Goal: Task Accomplishment & Management: Complete application form

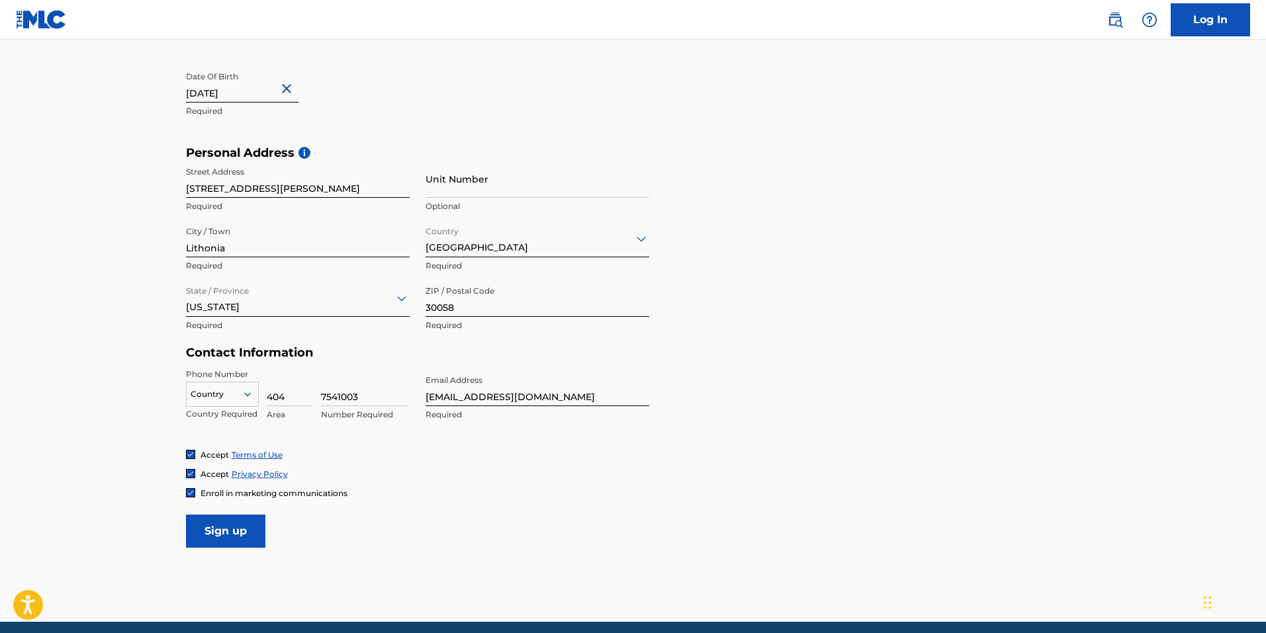
scroll to position [402, 0]
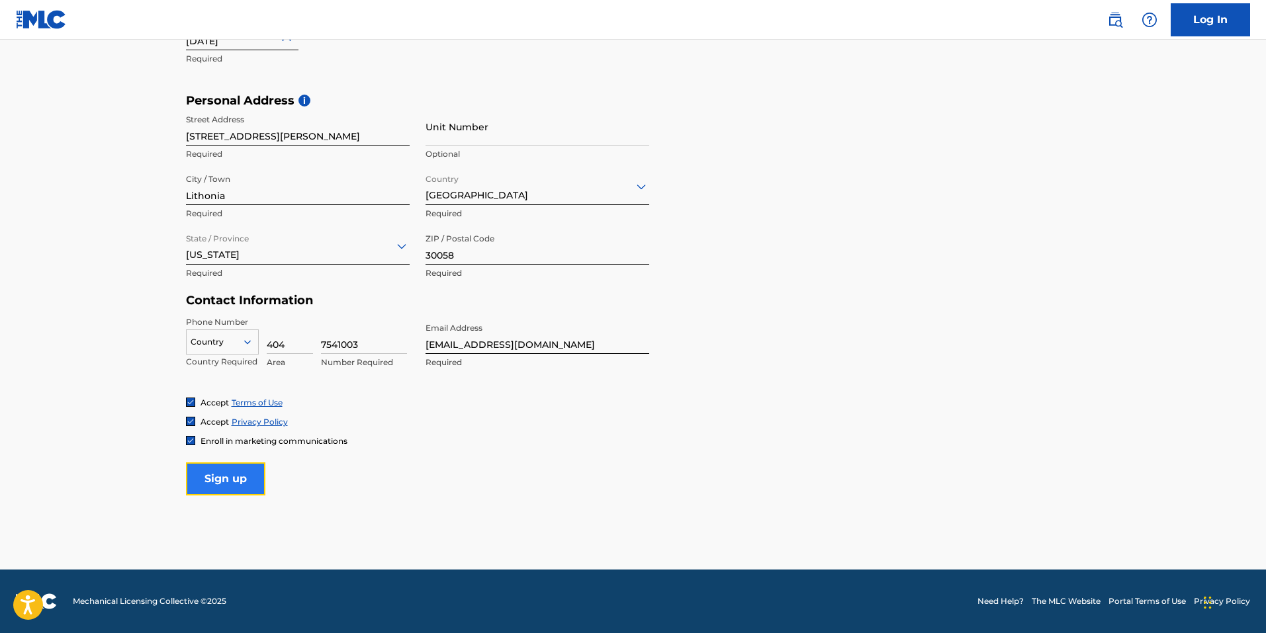
click at [243, 484] on input "Sign up" at bounding box center [225, 478] width 79 height 33
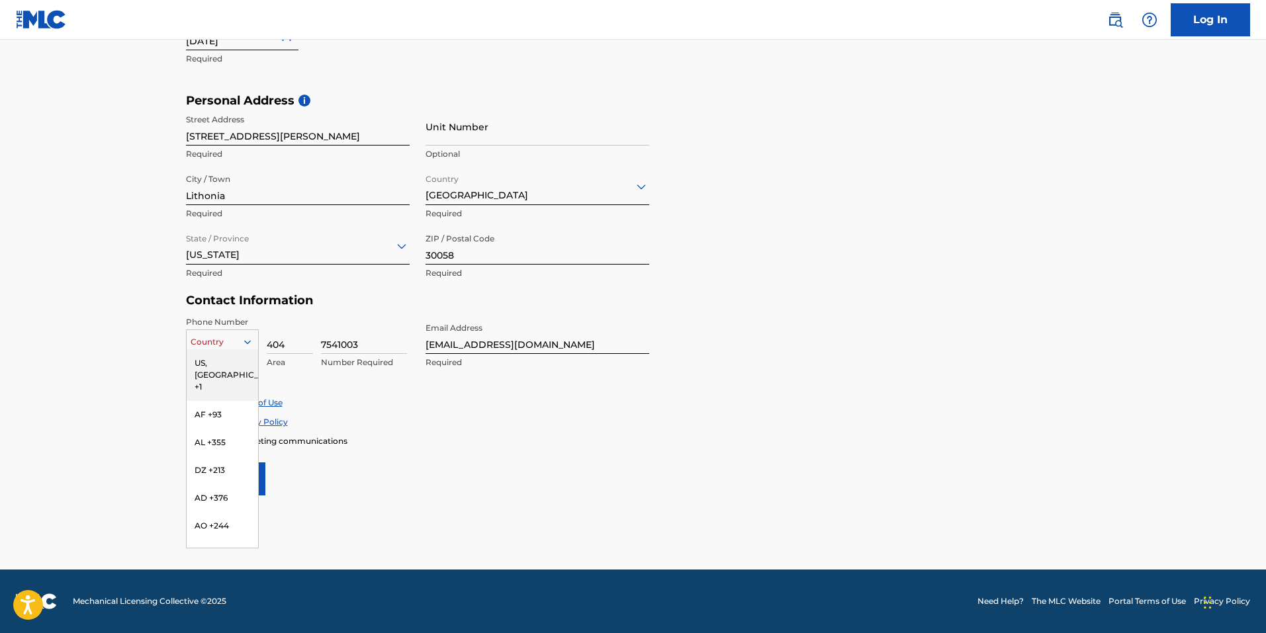
click at [252, 330] on div "Country" at bounding box center [222, 341] width 73 height 25
click at [226, 361] on div "US, [GEOGRAPHIC_DATA] +1" at bounding box center [222, 375] width 71 height 52
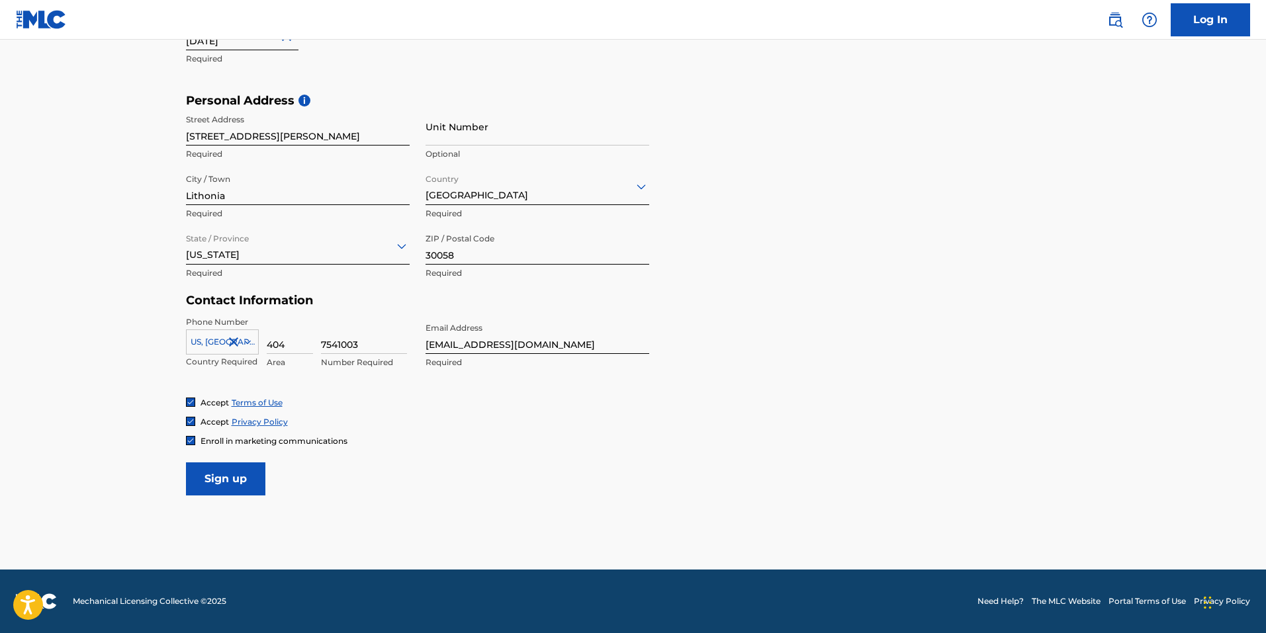
click at [414, 428] on div "Accept Terms of Use Accept Privacy Policy Enroll in marketing communications" at bounding box center [633, 422] width 894 height 50
click at [224, 479] on input "Sign up" at bounding box center [225, 478] width 79 height 33
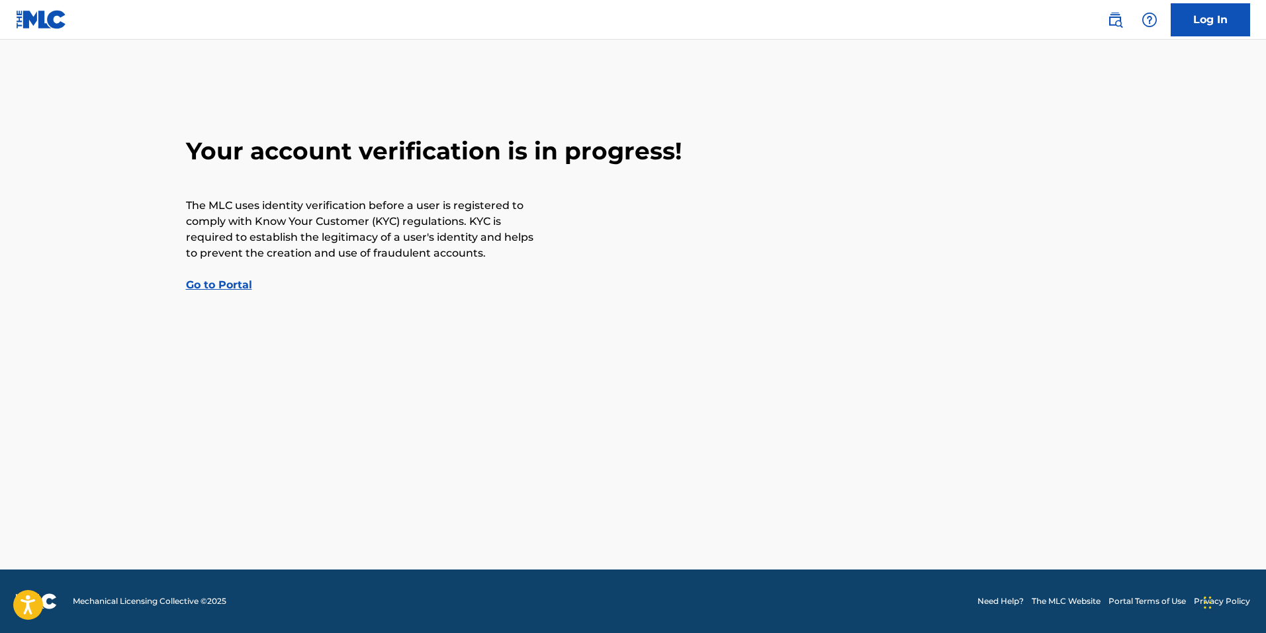
click at [224, 287] on link "Go to Portal" at bounding box center [219, 285] width 66 height 13
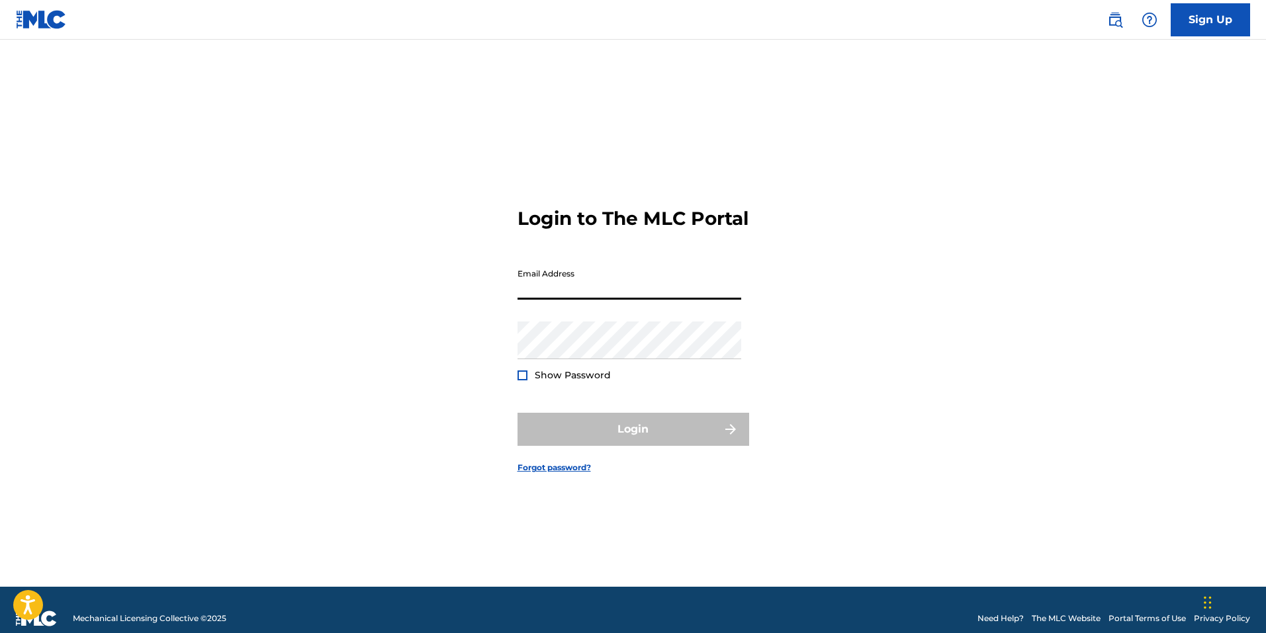
click at [553, 299] on input "Email Address" at bounding box center [629, 281] width 224 height 38
type input "[EMAIL_ADDRESS][DOMAIN_NAME]"
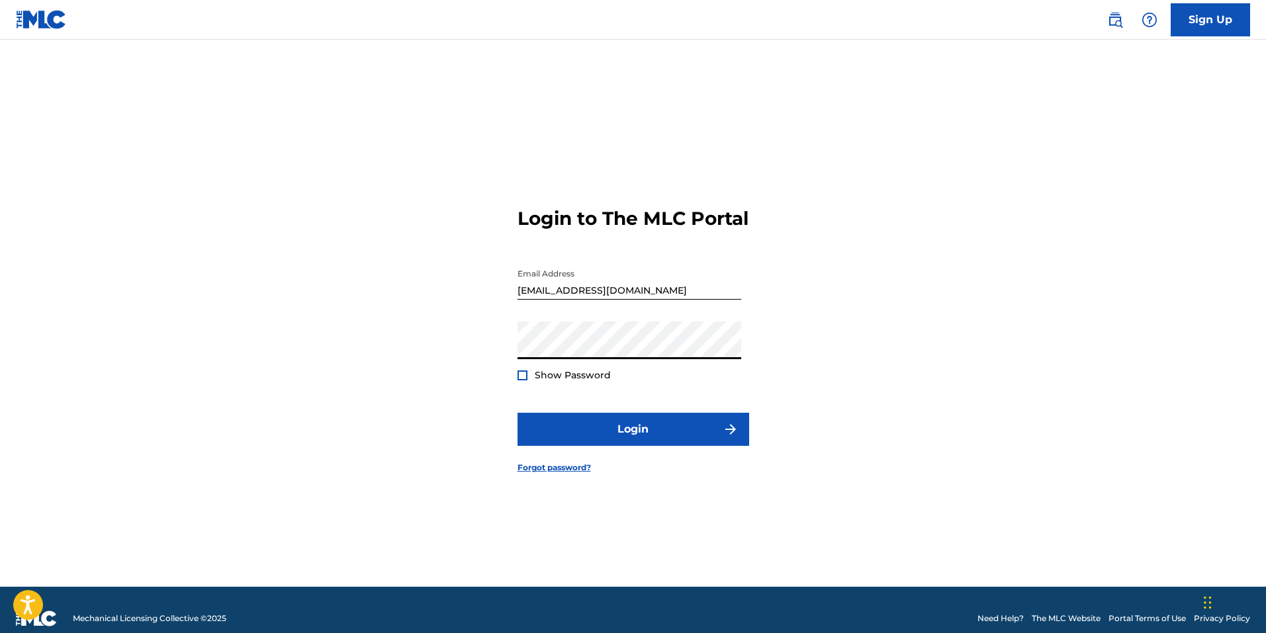
click at [522, 380] on div at bounding box center [522, 375] width 10 height 10
click at [522, 379] on img at bounding box center [522, 375] width 7 height 7
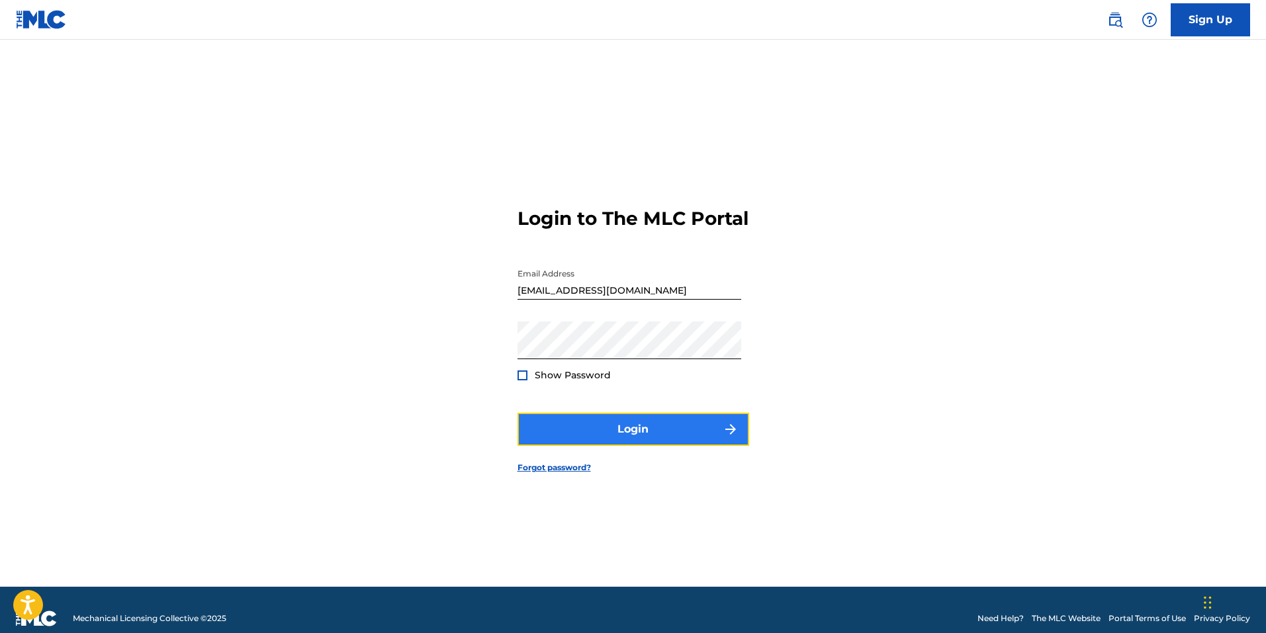
click at [570, 437] on button "Login" at bounding box center [633, 429] width 232 height 33
